Goal: Information Seeking & Learning: Check status

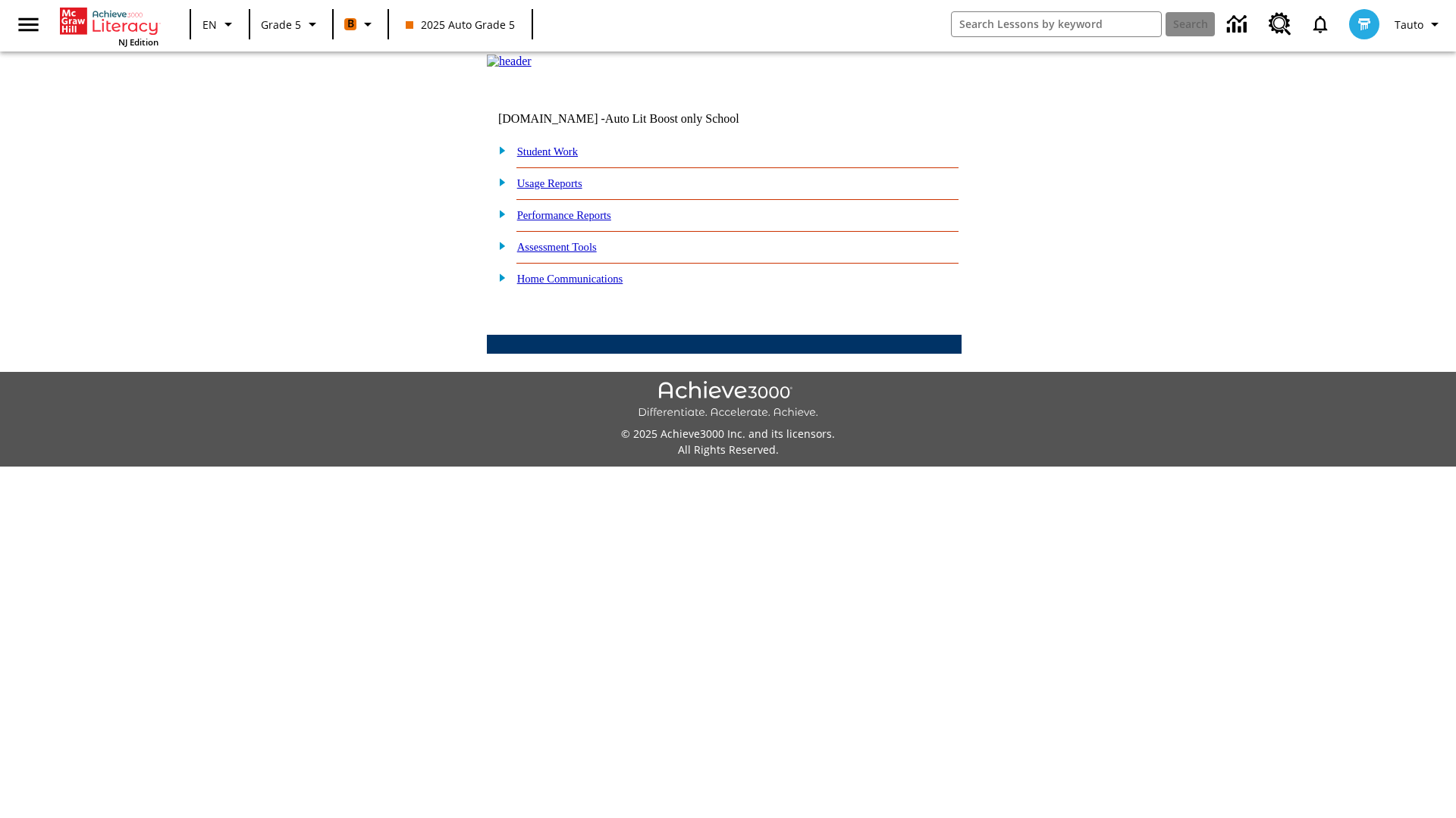
click at [580, 221] on link "Performance Reports" at bounding box center [564, 215] width 94 height 12
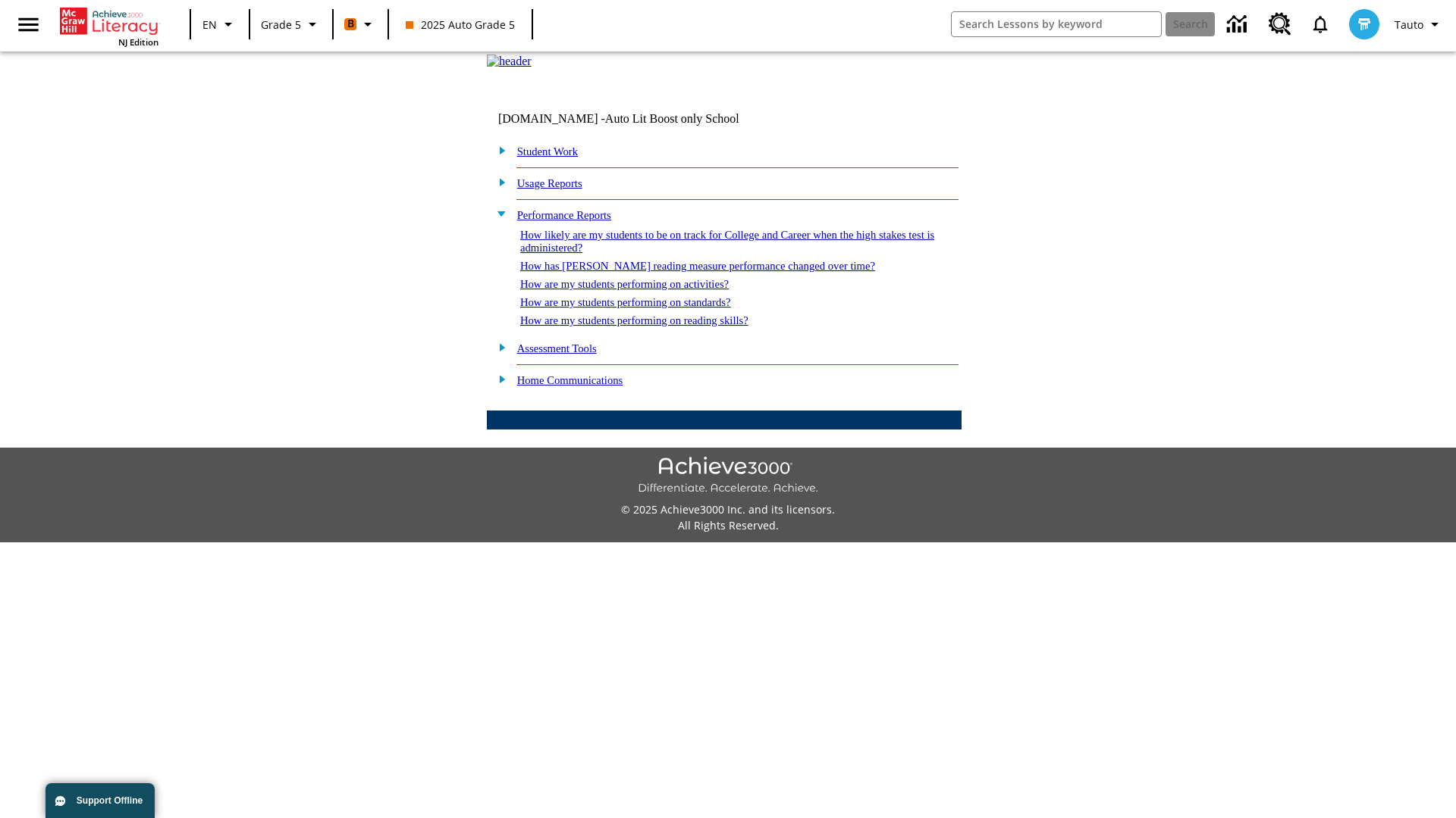
click at [642, 308] on link "How are my students performing on standards?" at bounding box center [625, 302] width 211 height 12
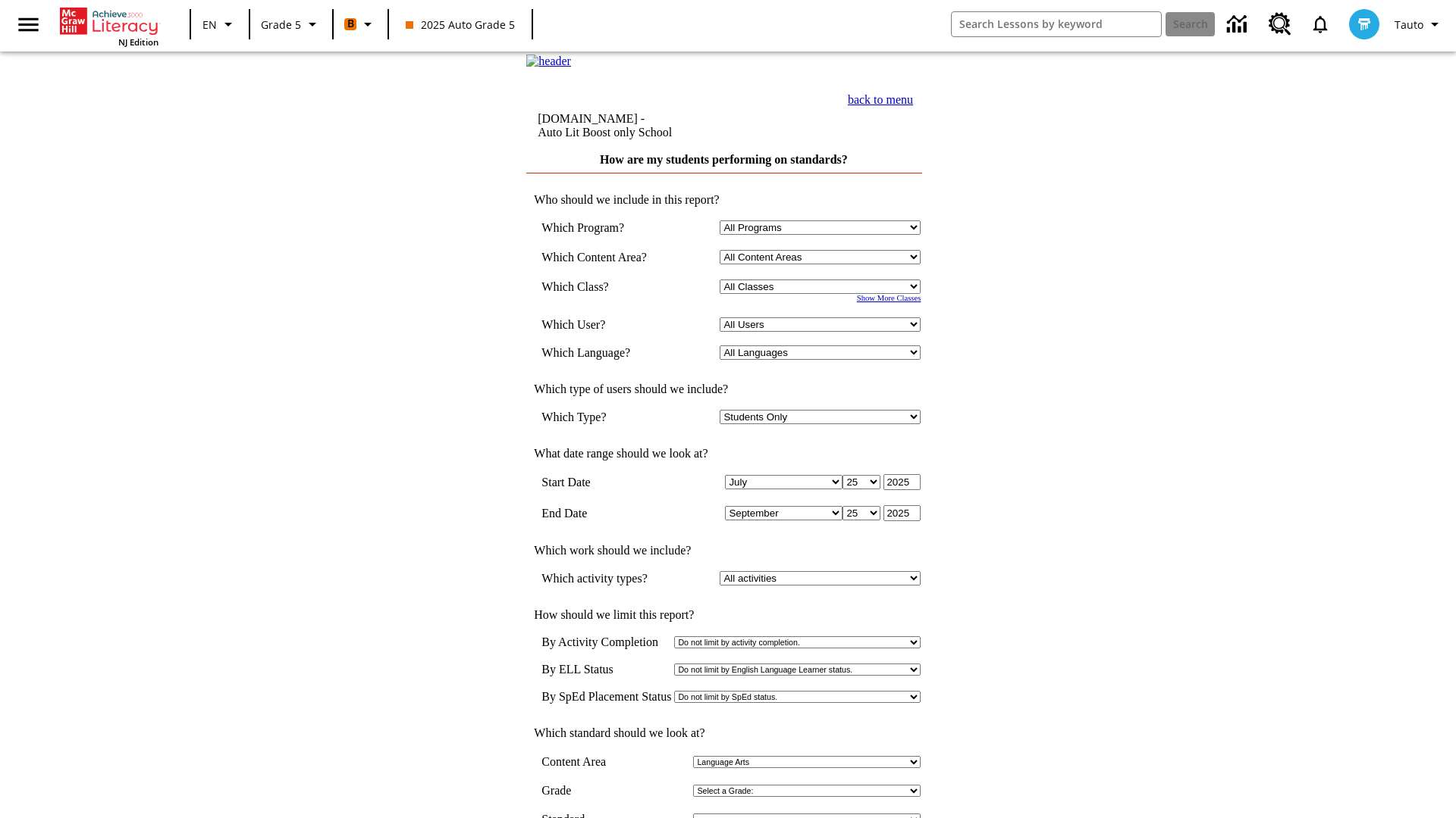
click at [823, 294] on select "Select a Class: All Classes 2025 Auto Grade 5 OL 2025 Auto Grade 6" at bounding box center [820, 287] width 201 height 15
select select "11133131"
click at [823, 332] on select "All Users Cat, Sautoen Cat, Sautoes Cat1, Sautoss Donotlogin, Sautoen Twoschool…" at bounding box center [820, 325] width 201 height 15
select select "21437107"
